Goal: Find specific page/section: Find specific page/section

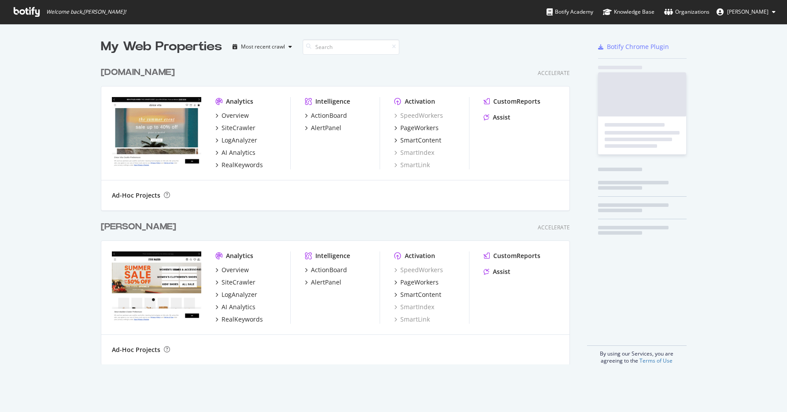
scroll to position [412, 787]
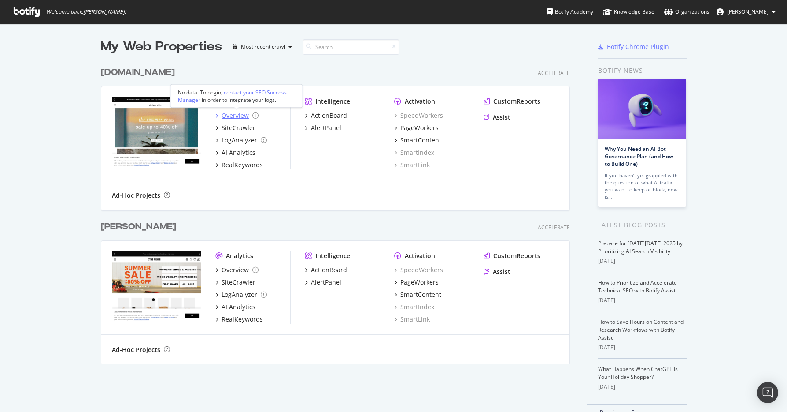
click at [241, 116] on div "Overview" at bounding box center [235, 115] width 27 height 9
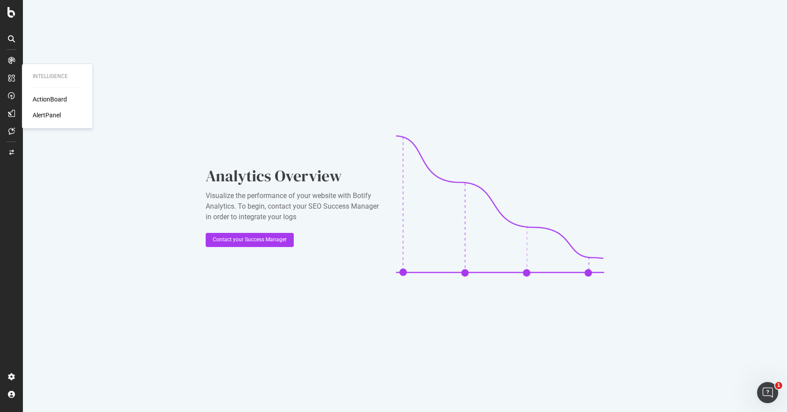
click at [55, 99] on div "ActionBoard" at bounding box center [50, 99] width 34 height 9
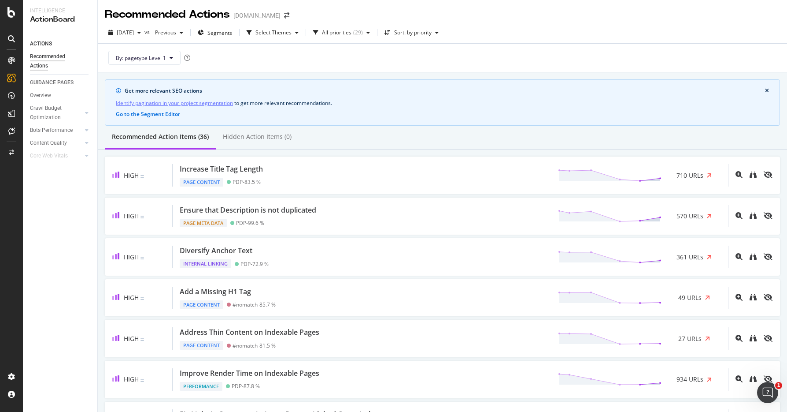
scroll to position [7, 0]
